Goal: Transaction & Acquisition: Subscribe to service/newsletter

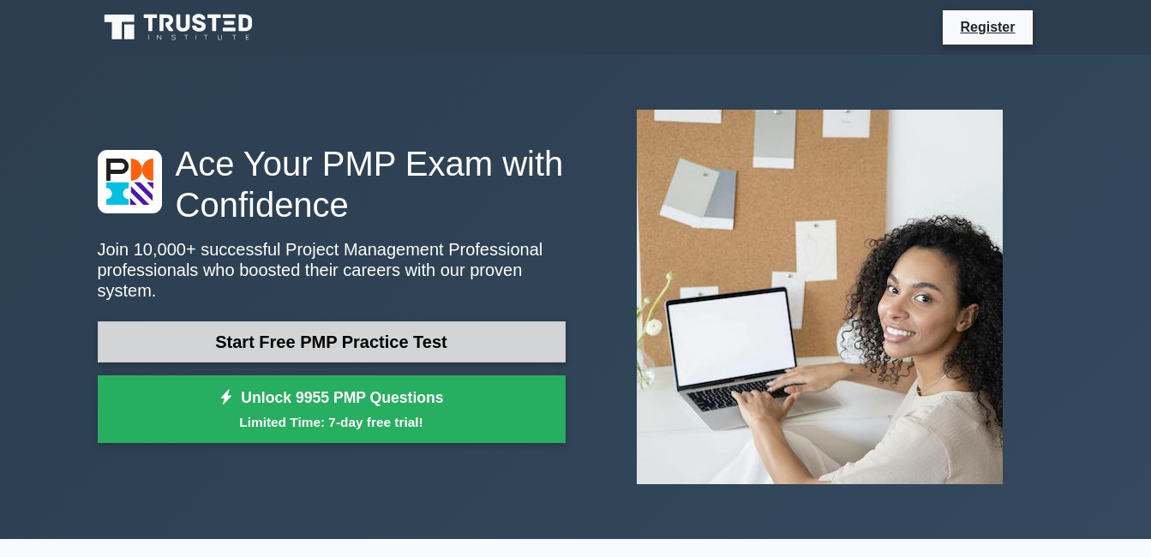
click at [511, 322] on link "Start Free PMP Practice Test" at bounding box center [332, 341] width 468 height 41
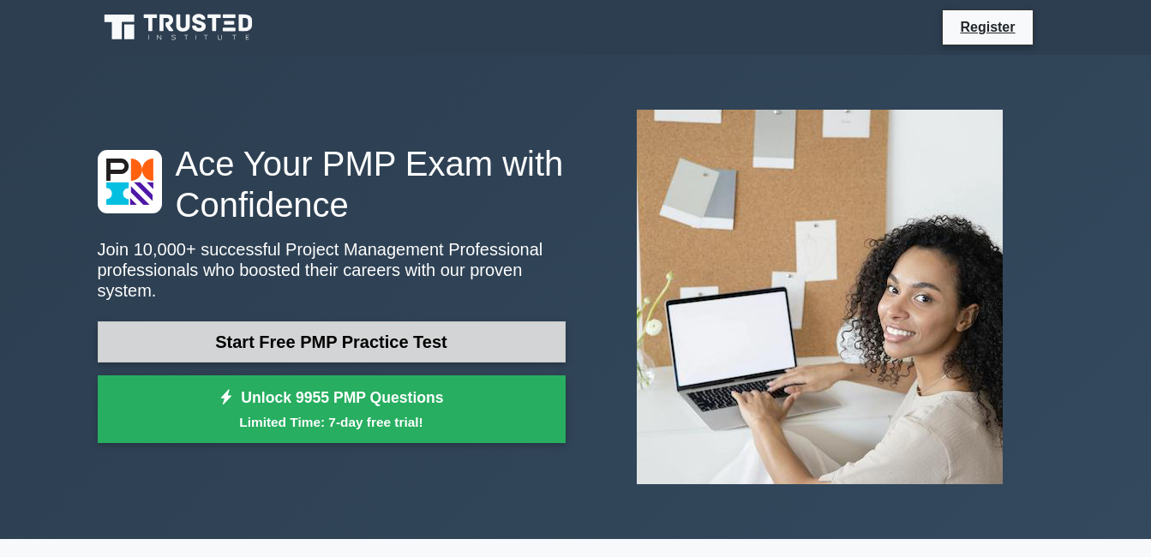
click at [511, 322] on link "Start Free PMP Practice Test" at bounding box center [332, 341] width 468 height 41
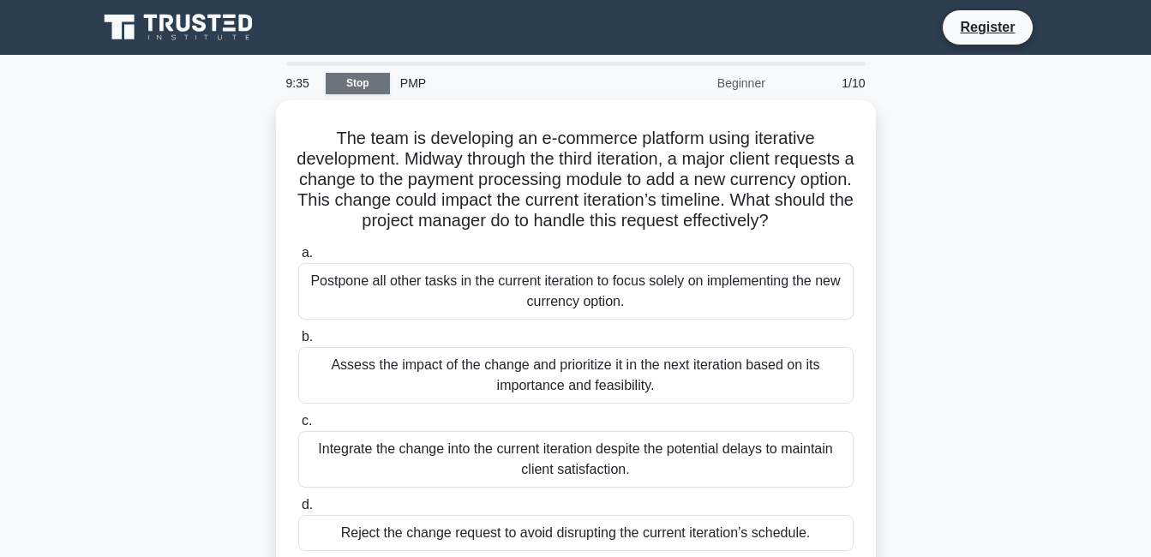
click at [363, 81] on link "Stop" at bounding box center [358, 83] width 64 height 21
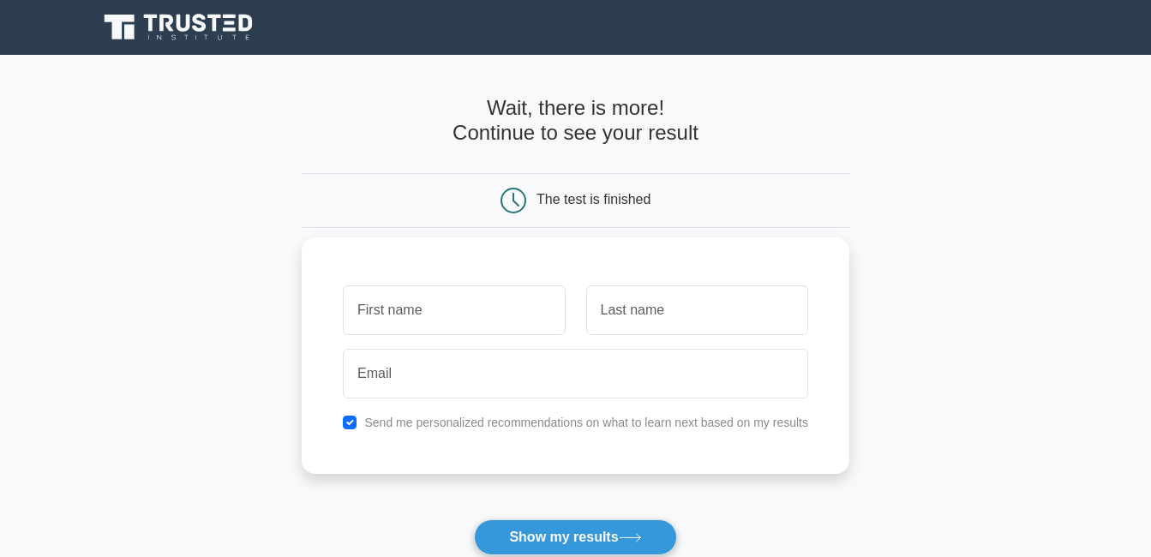
click at [434, 302] on input "text" at bounding box center [454, 310] width 222 height 50
type input "REAGAN"
click at [605, 309] on input "text" at bounding box center [697, 310] width 222 height 50
type input "OMUSE"
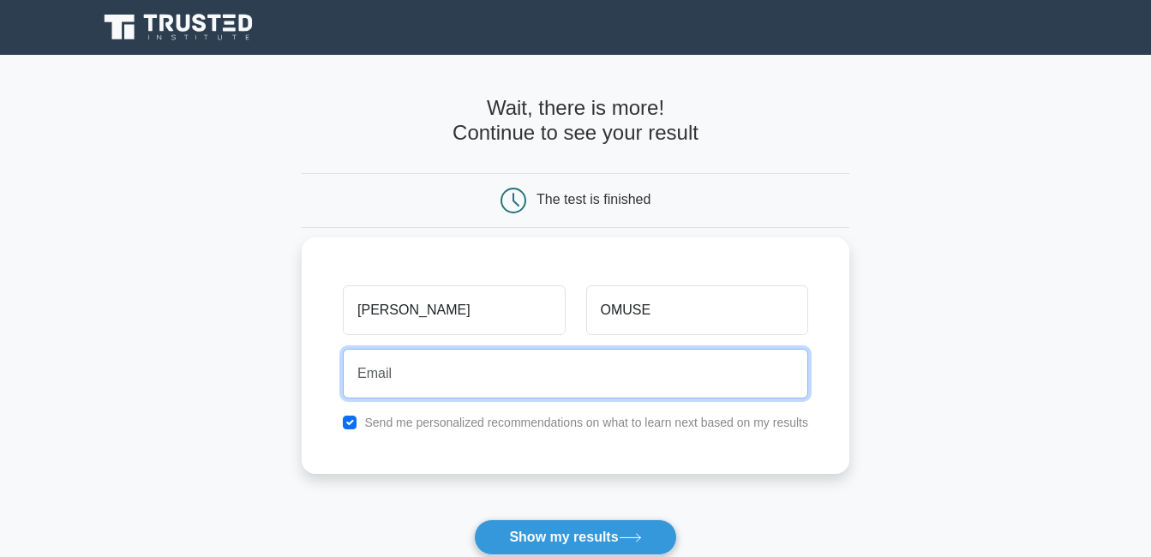
click at [567, 386] on input "email" at bounding box center [575, 374] width 465 height 50
type input "reaganomuse32@gmail.com"
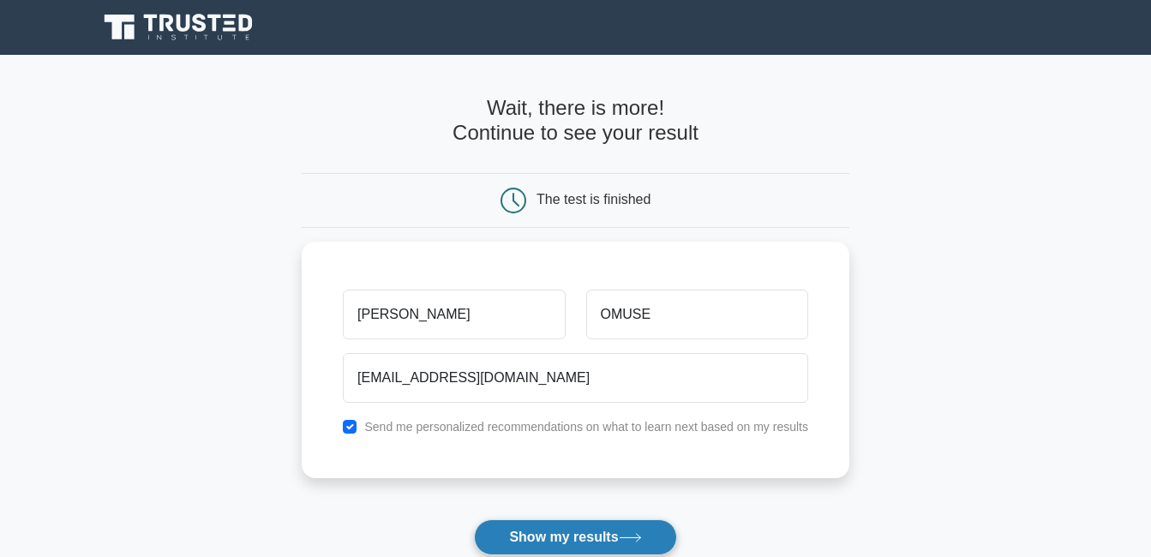
click at [577, 543] on button "Show my results" at bounding box center [575, 537] width 202 height 36
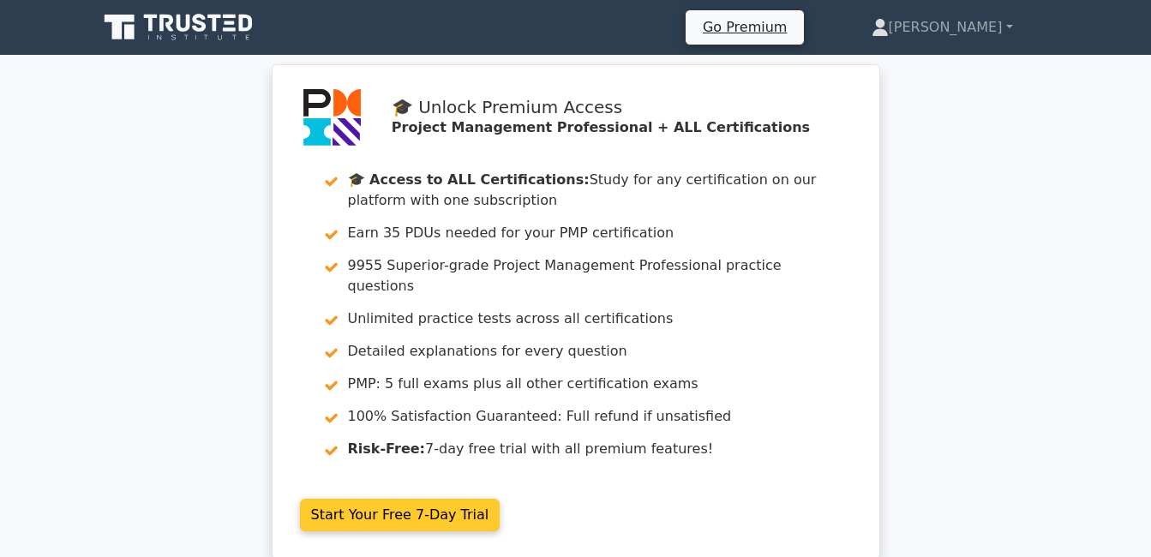
click at [475, 499] on link "Start Your Free 7-Day Trial" at bounding box center [400, 515] width 200 height 33
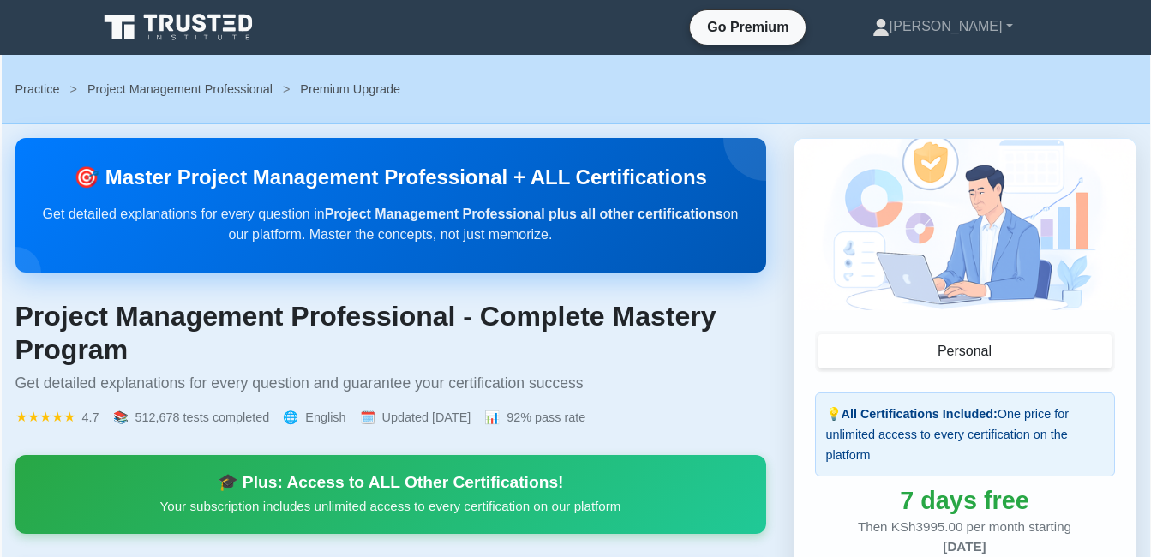
click at [588, 502] on p "Your subscription includes unlimited access to every certification on our platf…" at bounding box center [390, 506] width 709 height 21
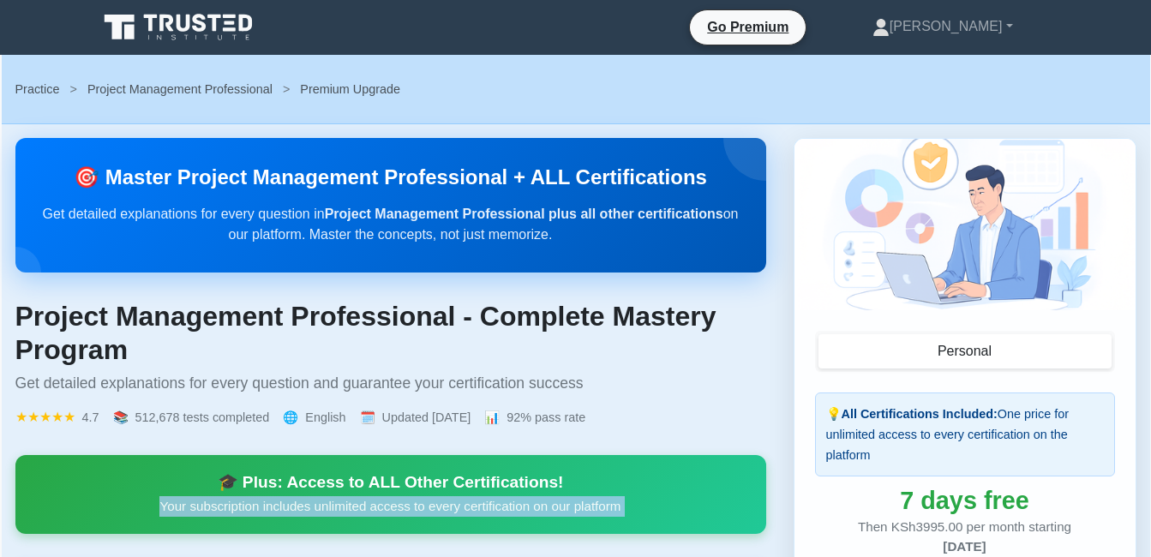
click at [588, 502] on p "Your subscription includes unlimited access to every certification on our platf…" at bounding box center [390, 506] width 709 height 21
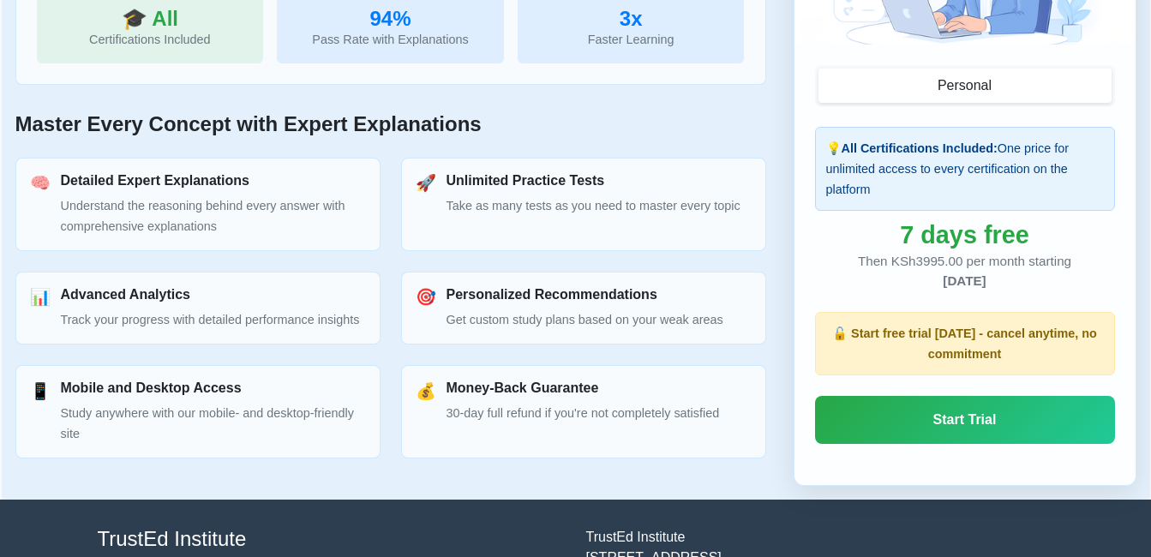
scroll to position [754, 0]
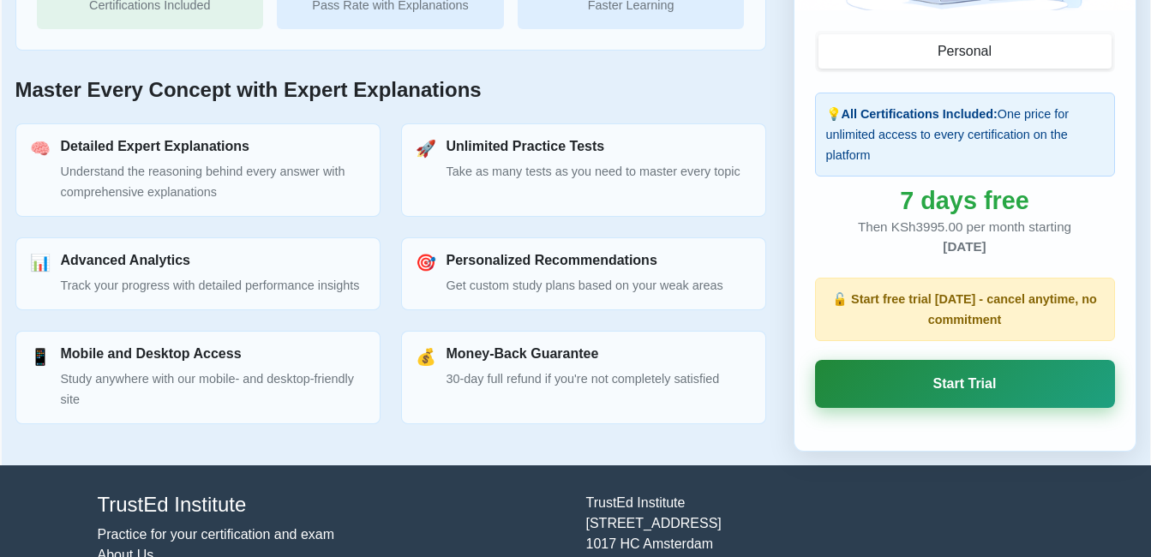
click at [994, 370] on link "Start Trial" at bounding box center [965, 384] width 300 height 48
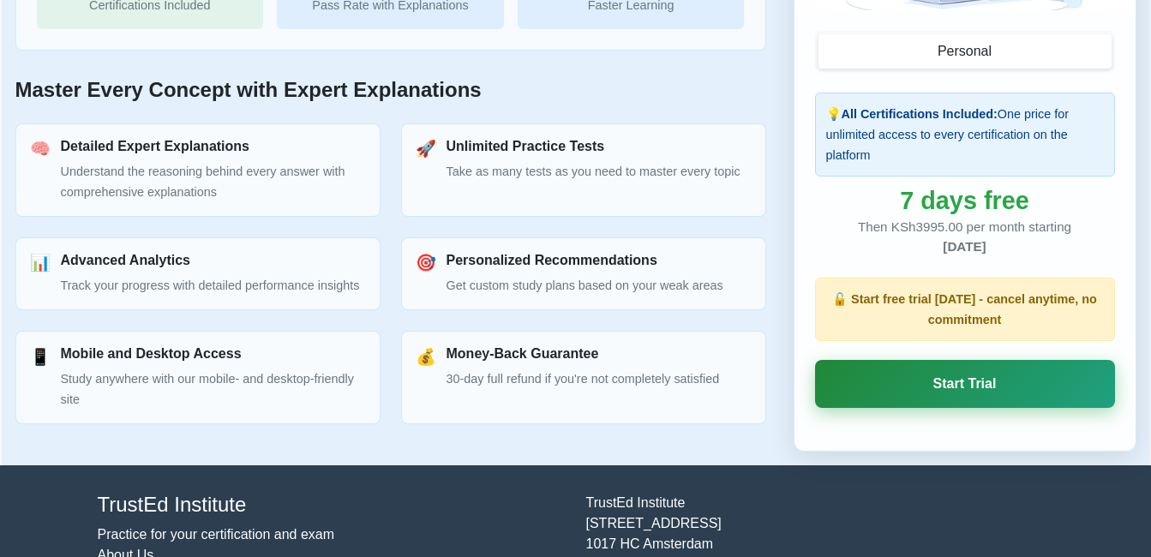
click at [994, 370] on link "Start Trial" at bounding box center [965, 384] width 300 height 48
